Goal: Check status

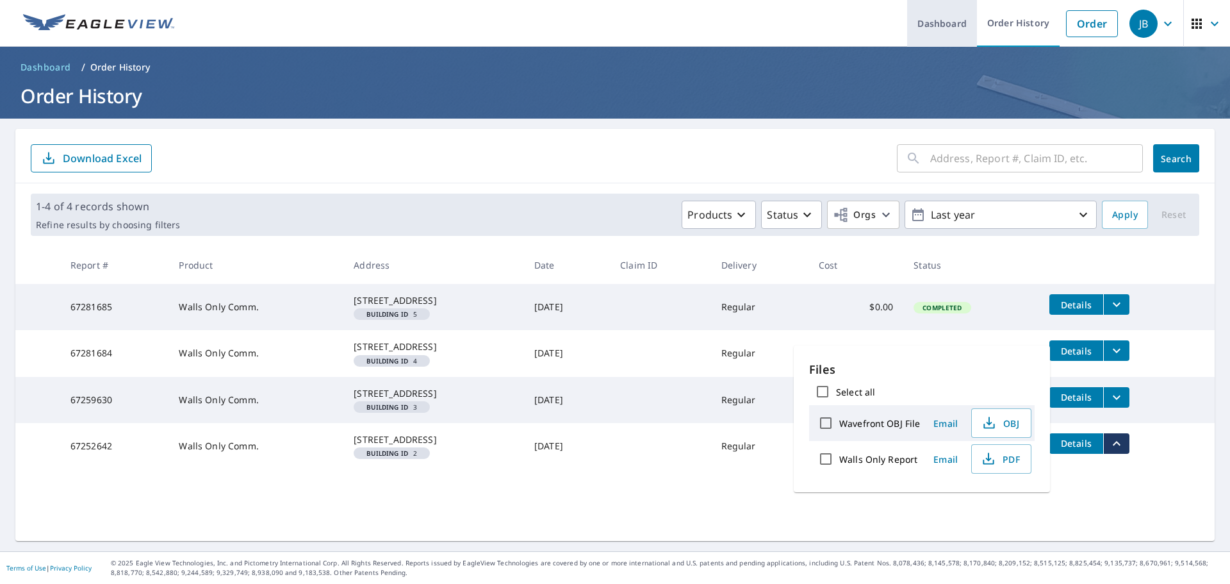
click at [929, 30] on link "Dashboard" at bounding box center [942, 23] width 70 height 47
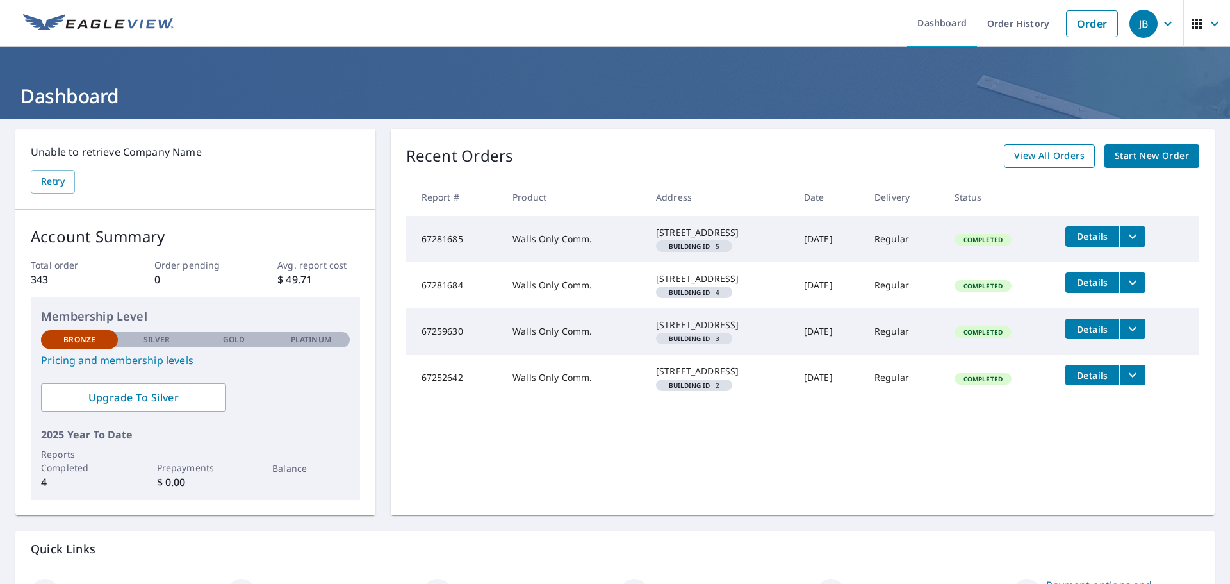
click at [1052, 159] on span "View All Orders" at bounding box center [1049, 156] width 70 height 16
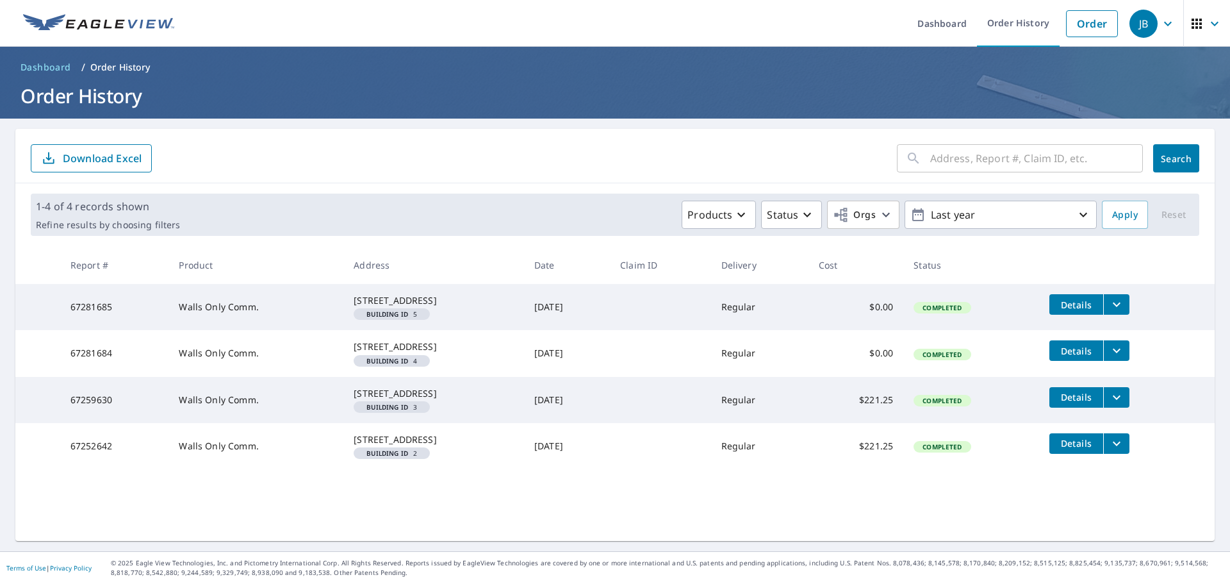
click at [490, 182] on div "​ Search Download Excel" at bounding box center [614, 156] width 1199 height 54
click at [722, 211] on p "Products" at bounding box center [709, 214] width 45 height 15
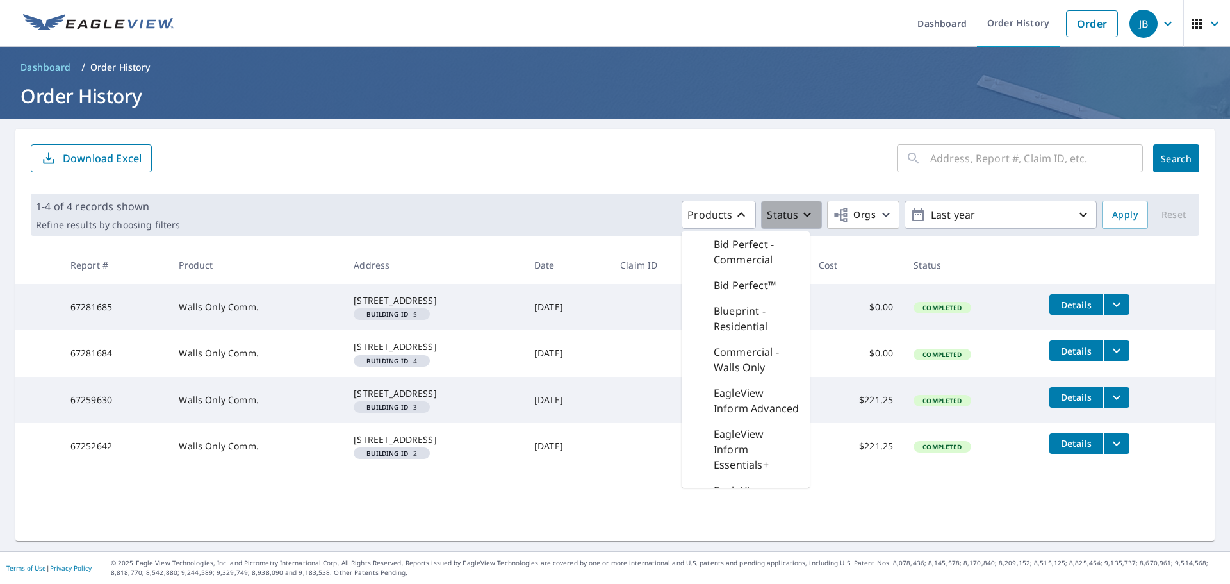
click at [773, 210] on p "Status" at bounding box center [782, 214] width 31 height 15
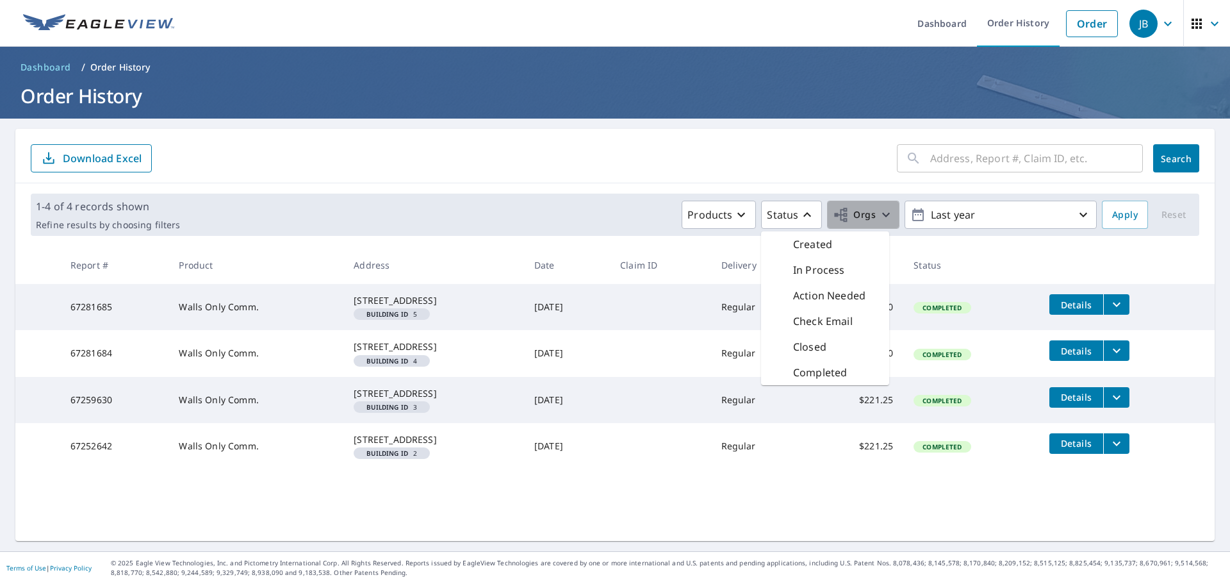
click at [852, 215] on span "Orgs" at bounding box center [854, 215] width 43 height 16
click at [860, 210] on span "Orgs" at bounding box center [854, 215] width 43 height 16
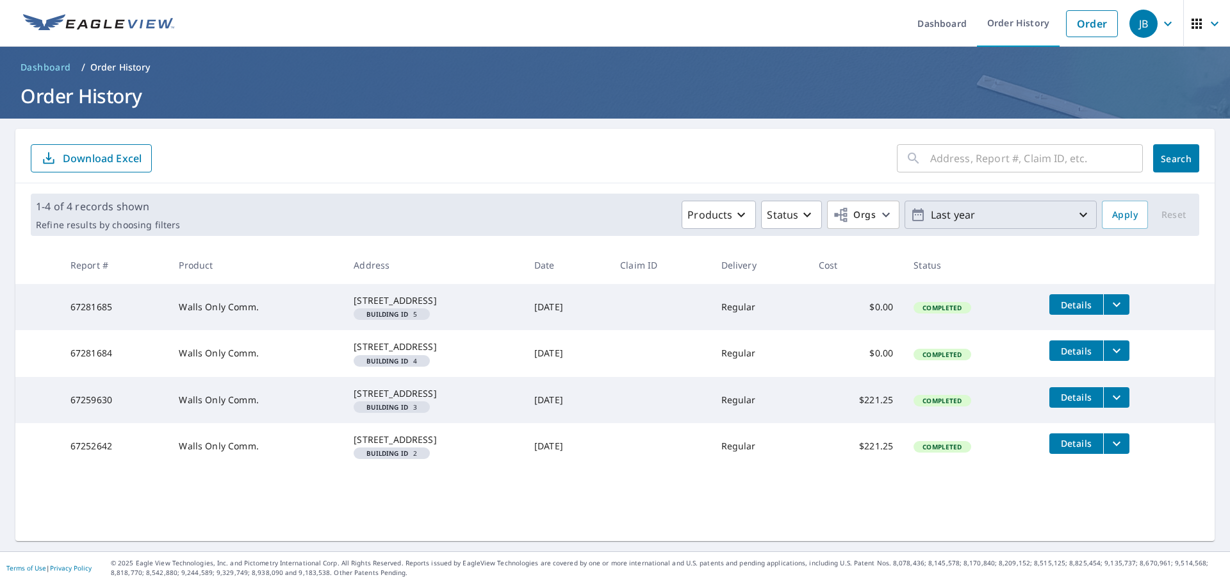
click at [940, 217] on p "Last year" at bounding box center [1001, 215] width 150 height 22
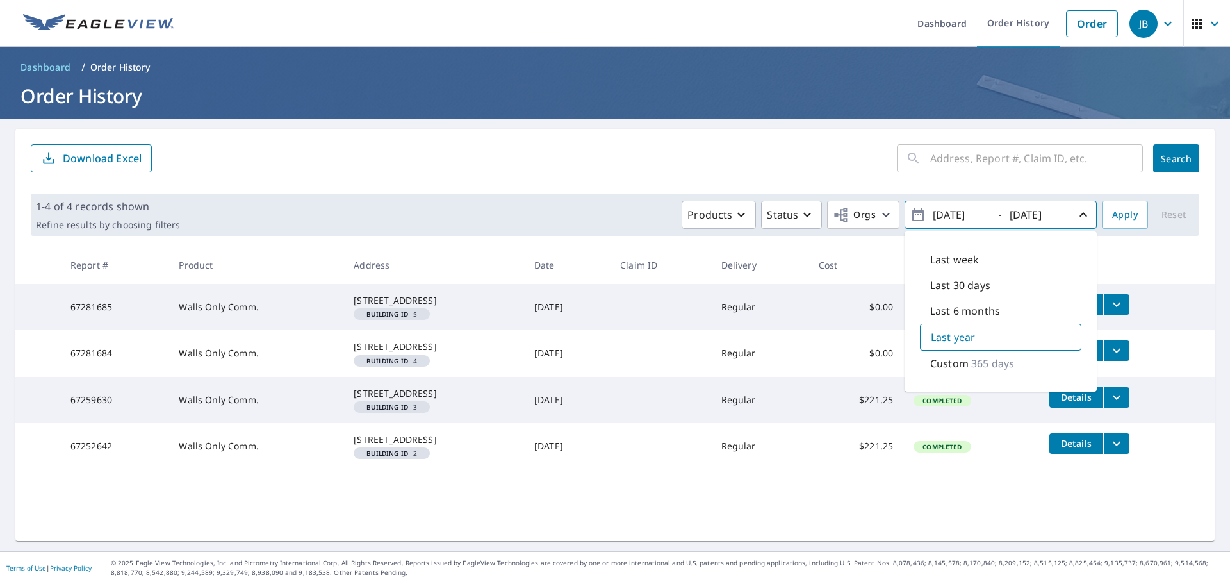
click at [839, 169] on form "​ Search Download Excel" at bounding box center [615, 158] width 1168 height 28
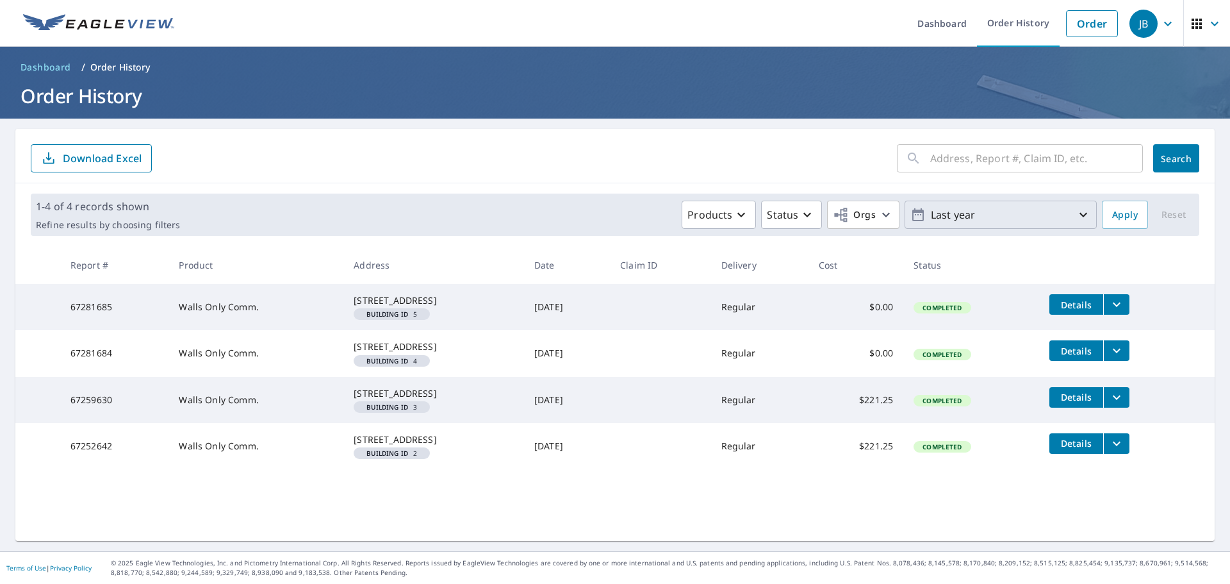
click at [676, 151] on form "​ Search Download Excel" at bounding box center [615, 158] width 1168 height 28
